Goal: Check status: Check status

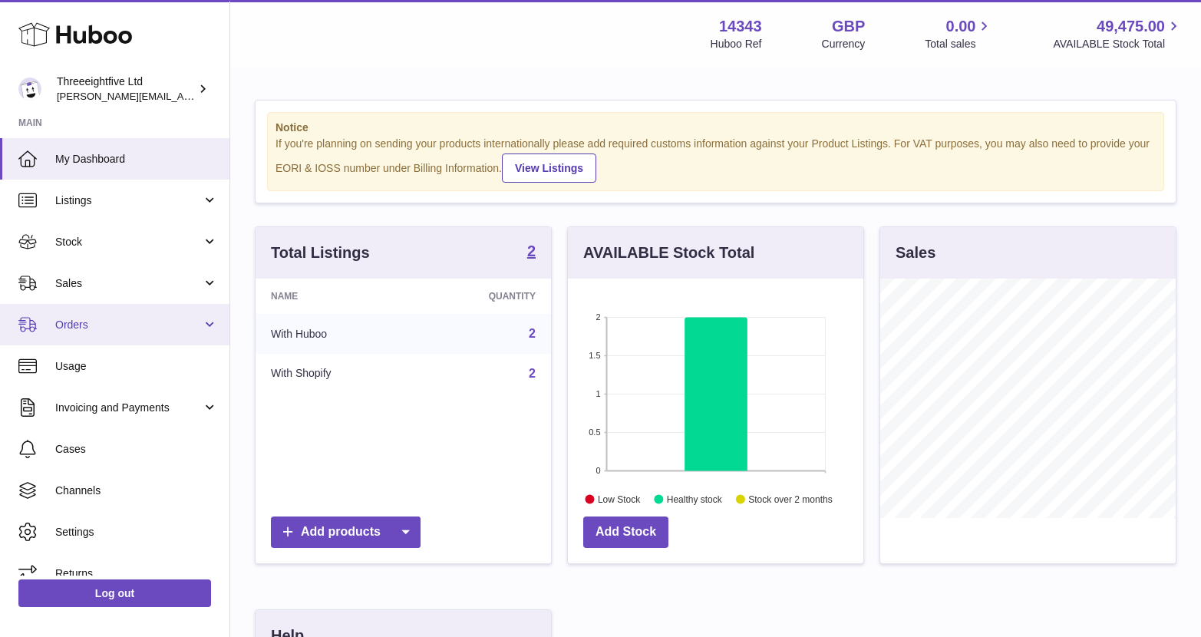
click at [124, 337] on link "Orders" at bounding box center [114, 324] width 229 height 41
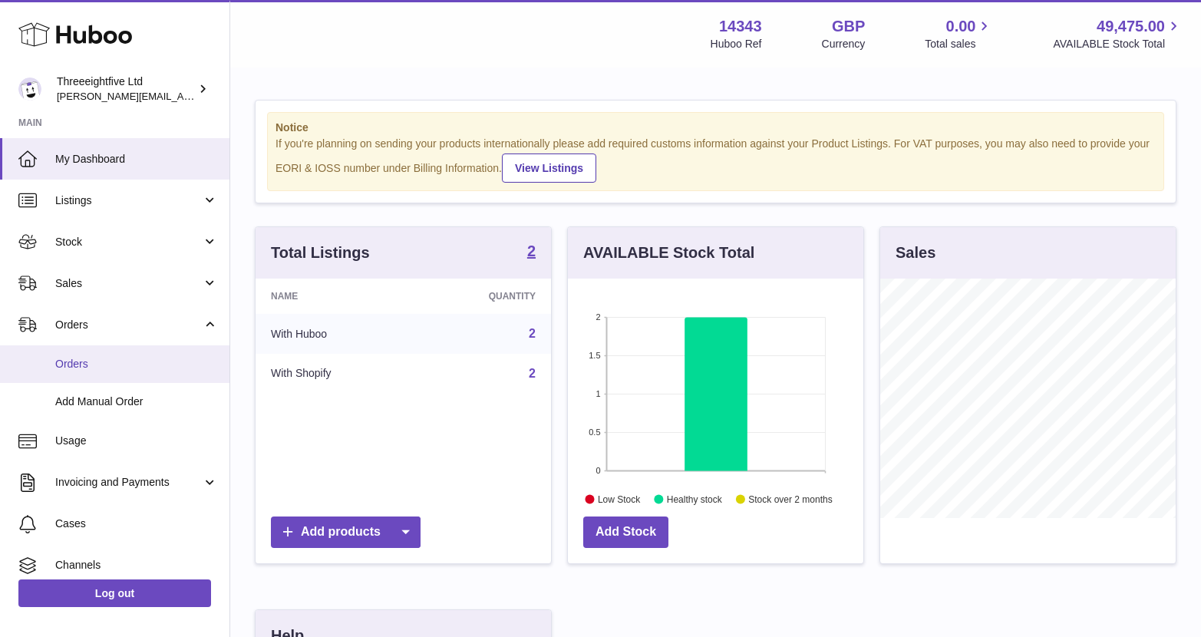
click at [105, 364] on span "Orders" at bounding box center [136, 364] width 163 height 15
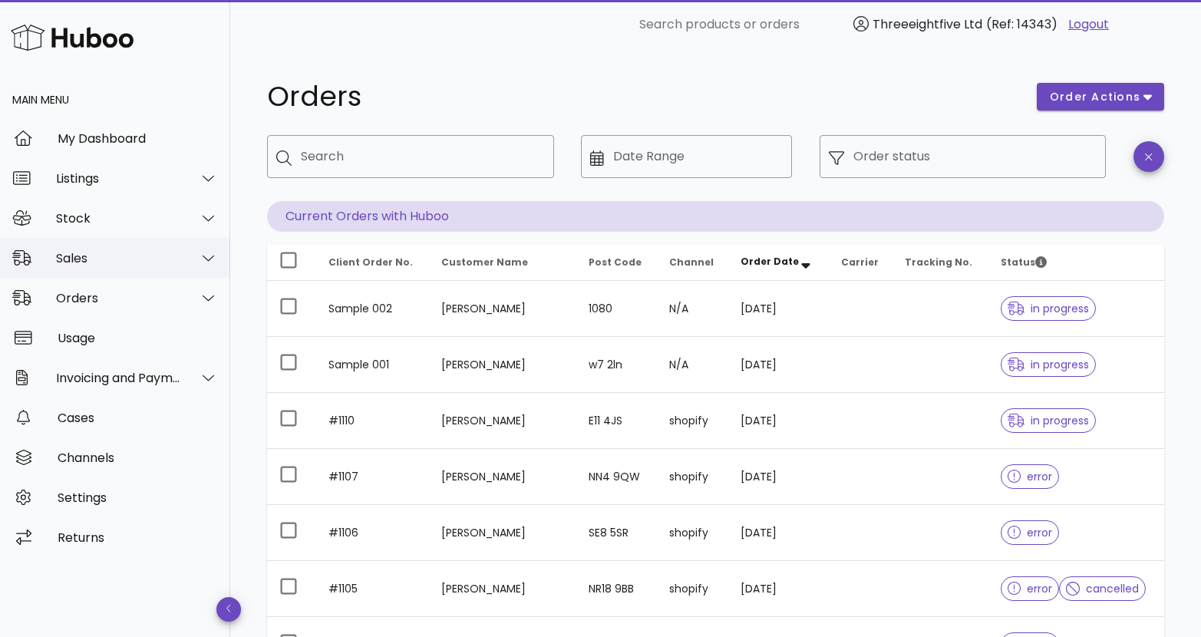
click at [104, 263] on div "Sales" at bounding box center [118, 258] width 125 height 15
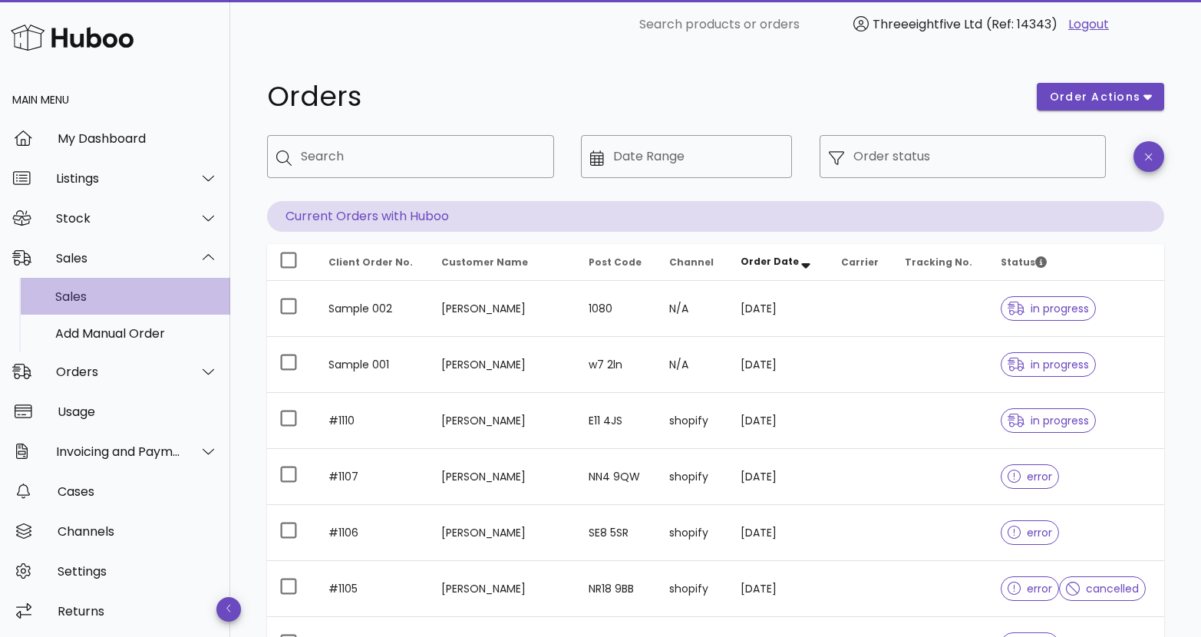
click at [97, 298] on div "Sales" at bounding box center [136, 296] width 163 height 15
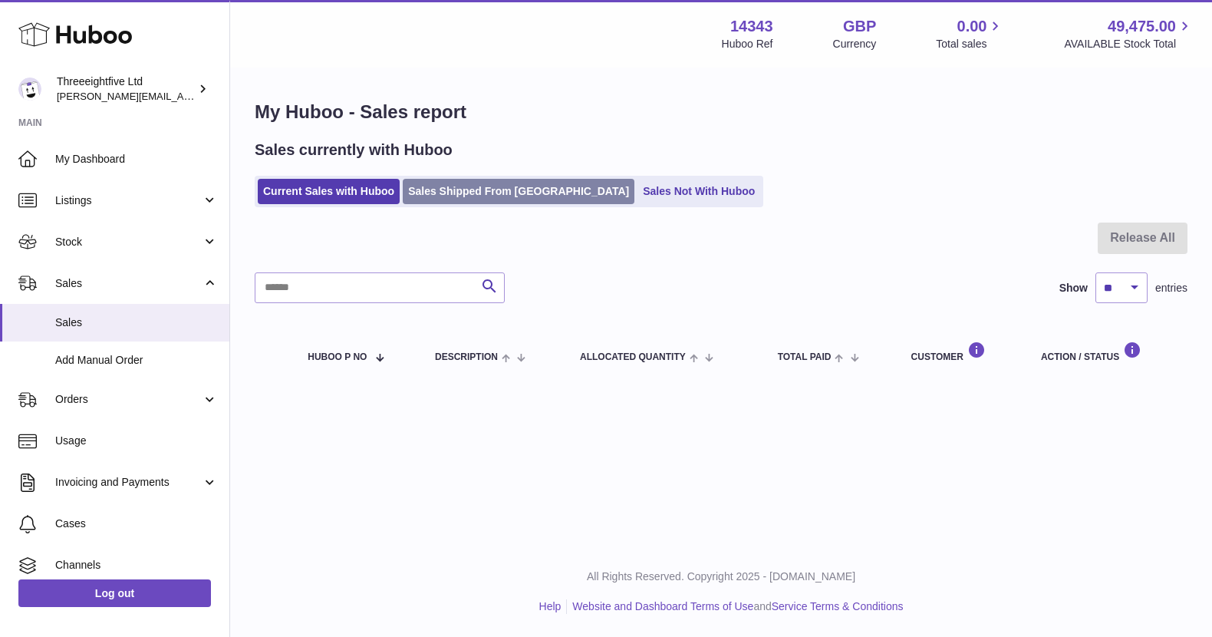
click at [500, 197] on link "Sales Shipped From Huboo" at bounding box center [519, 191] width 232 height 25
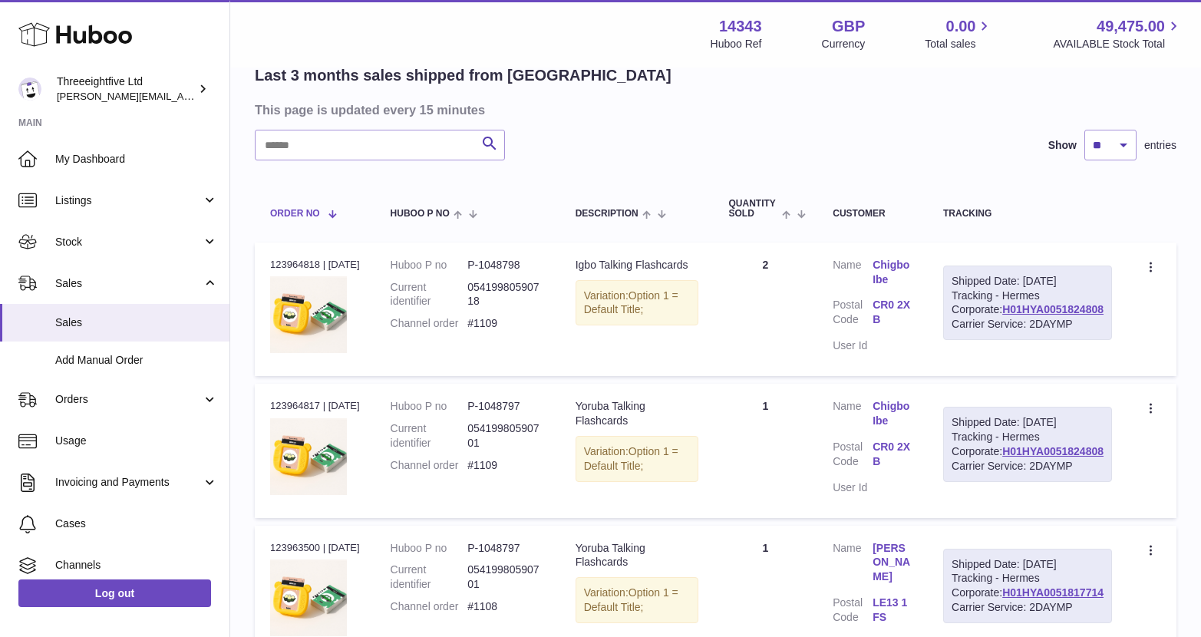
scroll to position [117, 0]
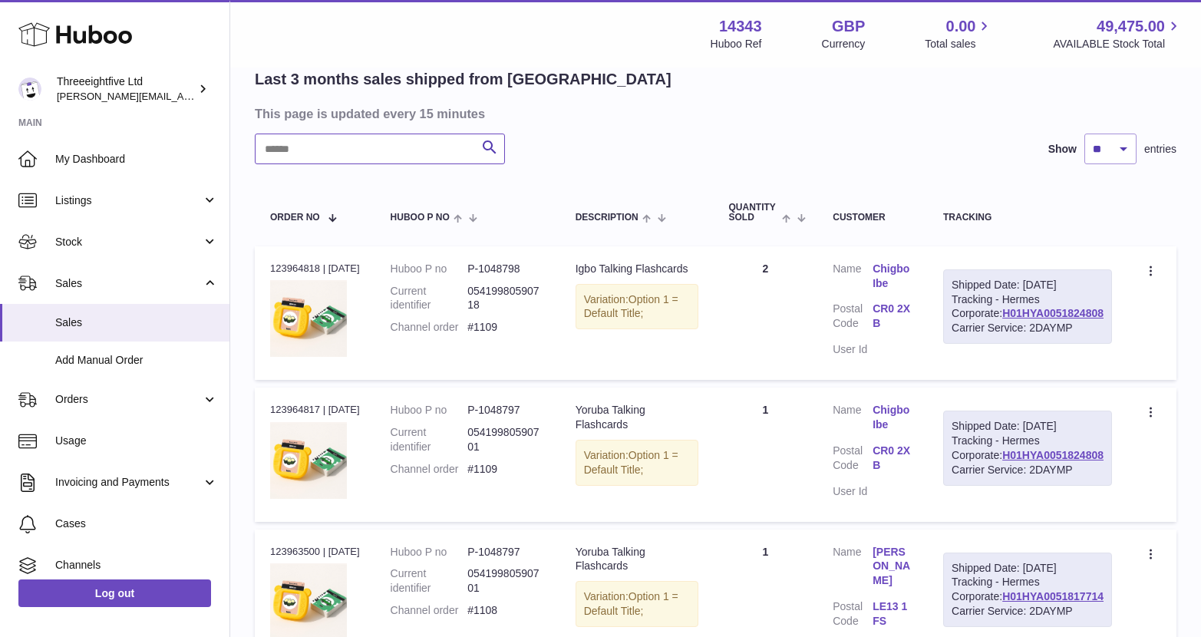
click at [356, 159] on input "text" at bounding box center [380, 149] width 250 height 31
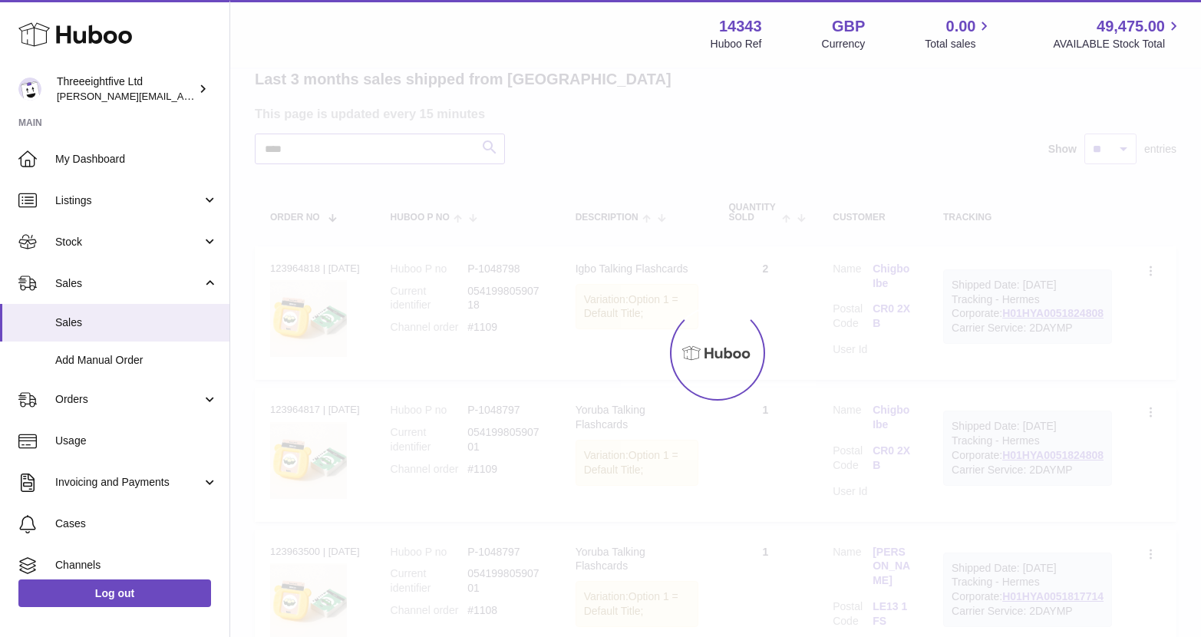
scroll to position [20, 0]
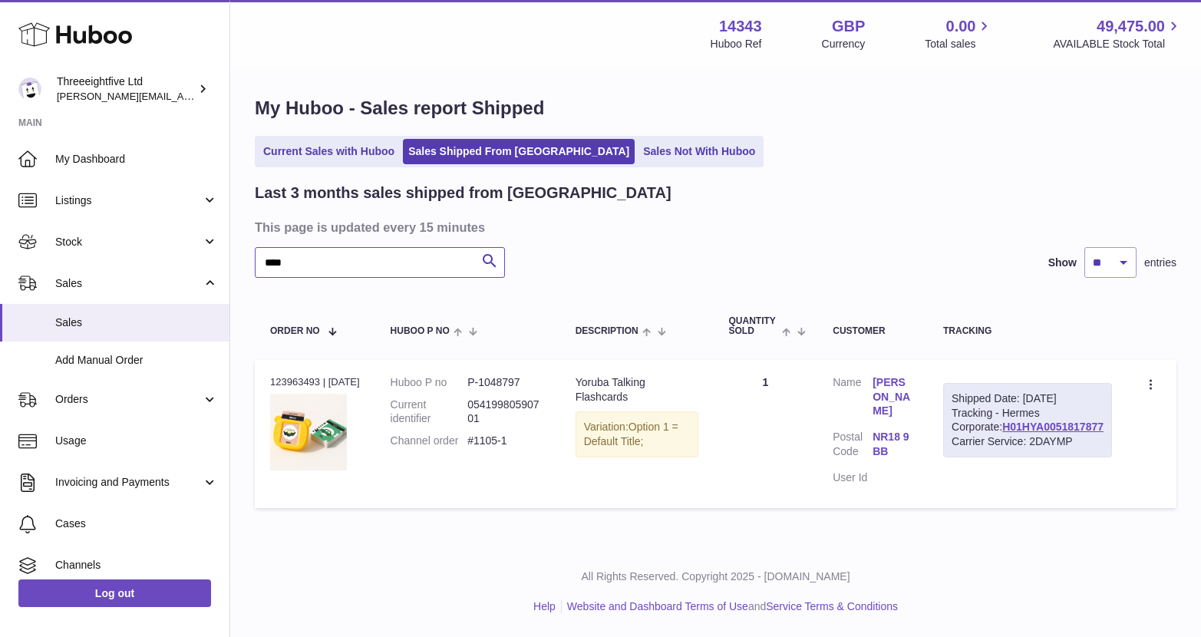
type input "****"
drag, startPoint x: 1110, startPoint y: 438, endPoint x: 1002, endPoint y: 437, distance: 107.4
click at [1002, 437] on div "Shipped Date: [DATE] Tracking - Hermes Corporate: H01HYA0051817877 Carrier Serv…" at bounding box center [1027, 420] width 169 height 75
copy link "H01HYA0051817877"
